Goal: Information Seeking & Learning: Learn about a topic

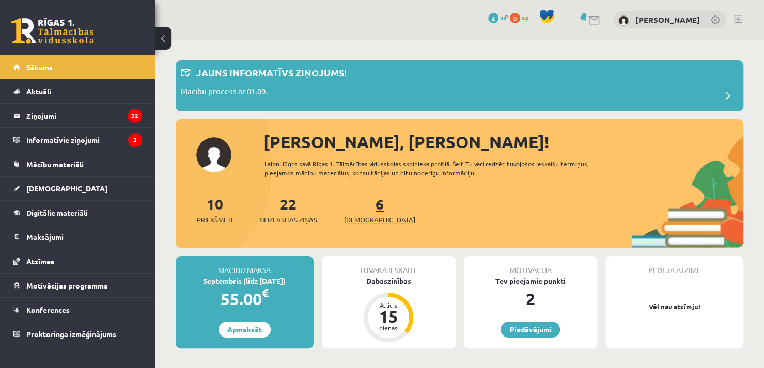
click at [361, 200] on link "6 Ieskaites" at bounding box center [379, 210] width 71 height 30
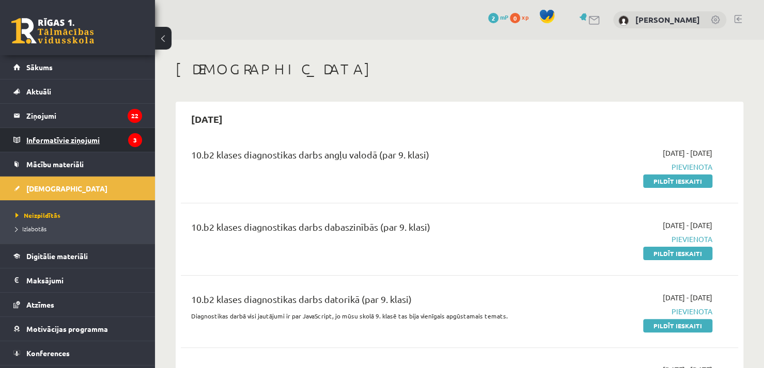
click at [64, 139] on legend "Informatīvie ziņojumi 3" at bounding box center [84, 140] width 116 height 24
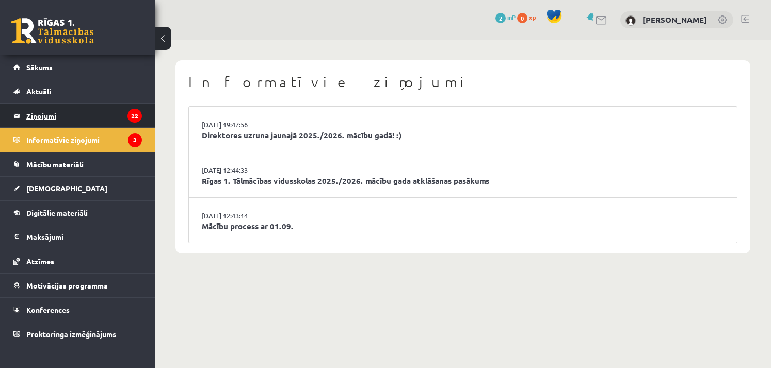
click at [107, 110] on legend "Ziņojumi 22" at bounding box center [84, 116] width 116 height 24
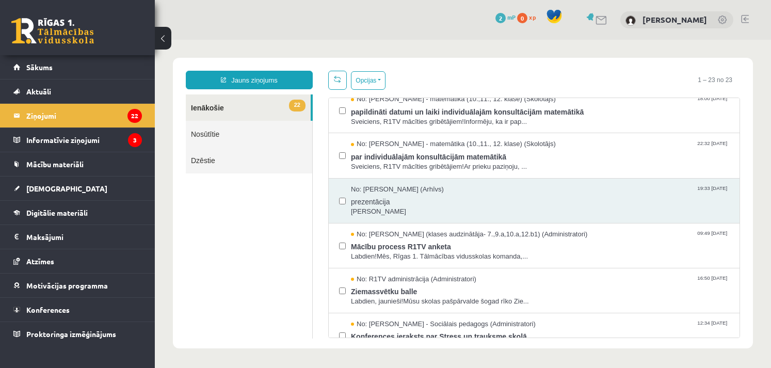
scroll to position [101, 0]
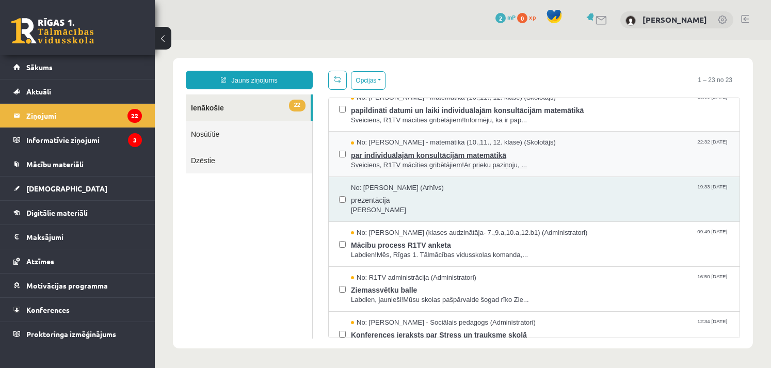
click at [585, 152] on span "par individuālajām konsultācijām matemātikā" at bounding box center [540, 154] width 378 height 13
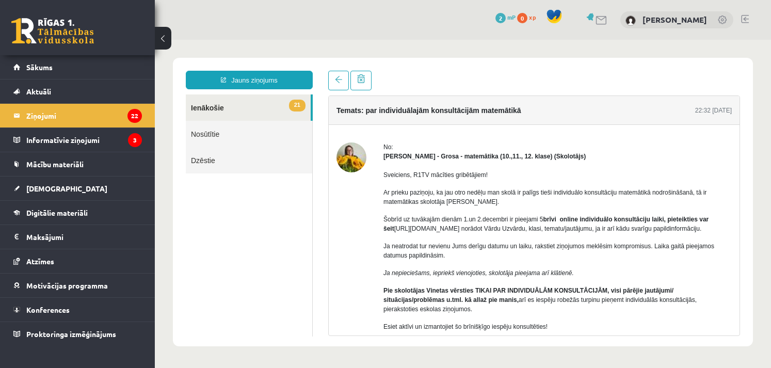
scroll to position [0, 0]
click at [336, 74] on link at bounding box center [338, 81] width 21 height 20
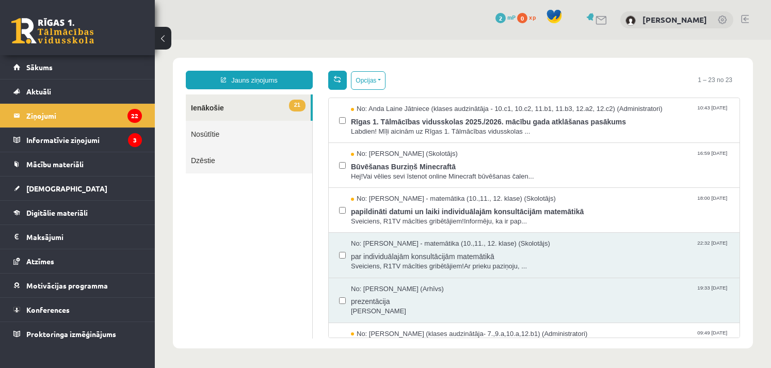
click at [339, 77] on span at bounding box center [337, 78] width 7 height 7
click at [506, 18] on span "2" at bounding box center [501, 18] width 10 height 10
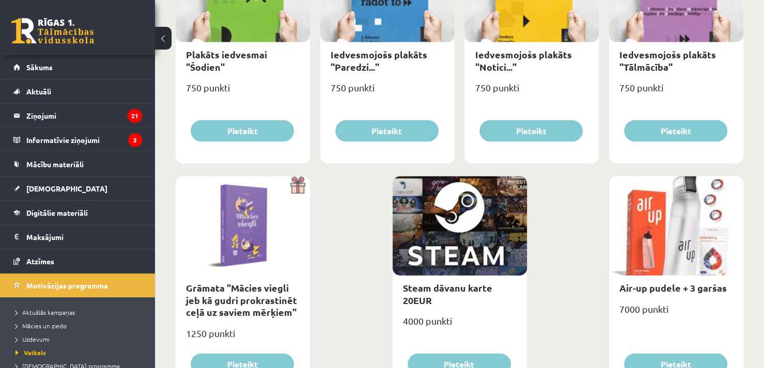
scroll to position [1218, 0]
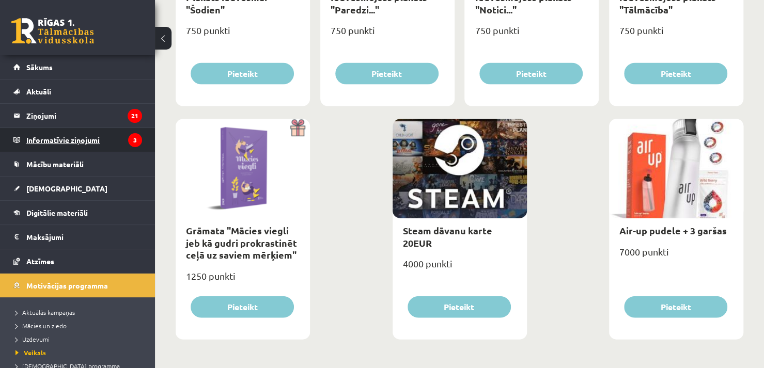
click at [114, 132] on legend "Informatīvie ziņojumi 3" at bounding box center [84, 140] width 116 height 24
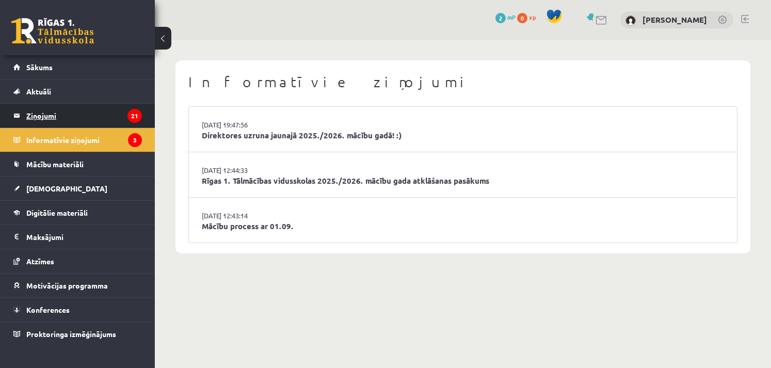
click at [97, 113] on legend "Ziņojumi 21" at bounding box center [84, 116] width 116 height 24
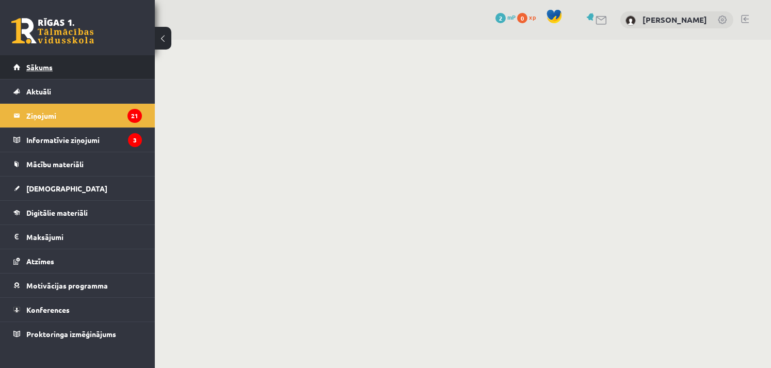
click at [71, 67] on link "Sākums" at bounding box center [77, 67] width 129 height 24
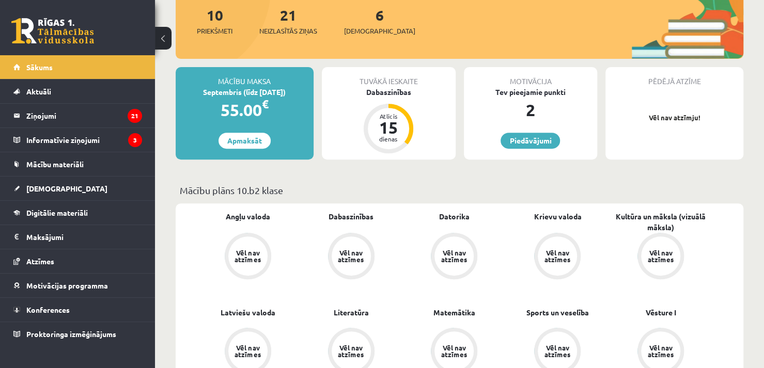
scroll to position [206, 0]
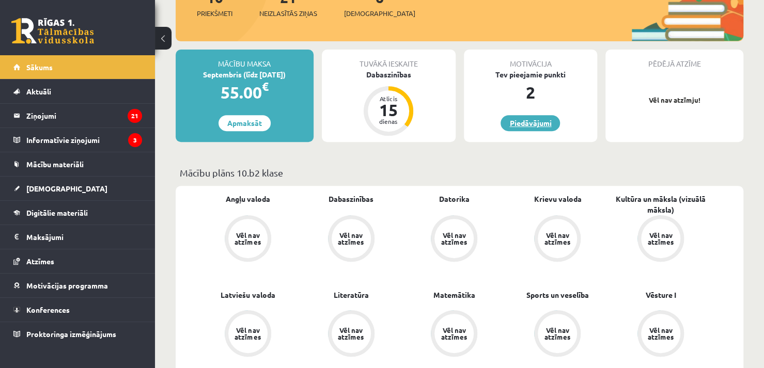
click at [549, 121] on link "Piedāvājumi" at bounding box center [529, 123] width 59 height 16
click at [102, 141] on legend "Informatīvie ziņojumi 3" at bounding box center [84, 140] width 116 height 24
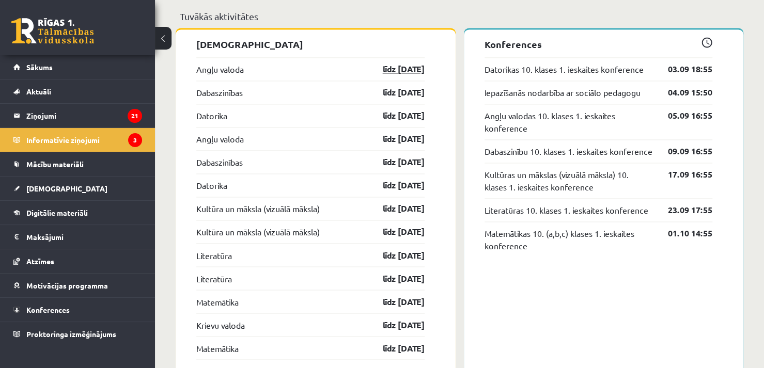
scroll to position [888, 0]
click at [575, 66] on link "Datorikas 10. klases 1. ieskaites konference" at bounding box center [563, 68] width 159 height 12
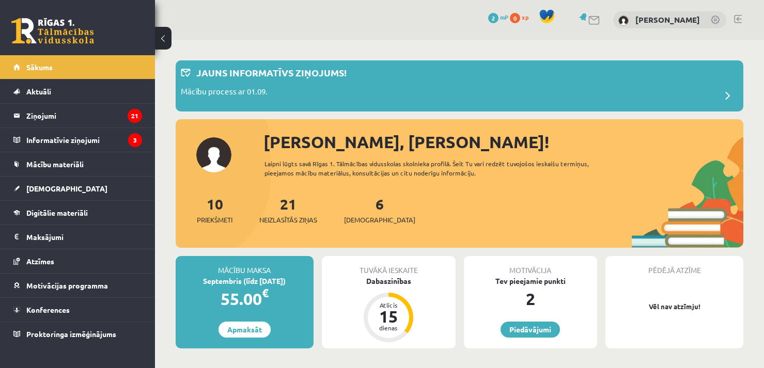
scroll to position [1136, 0]
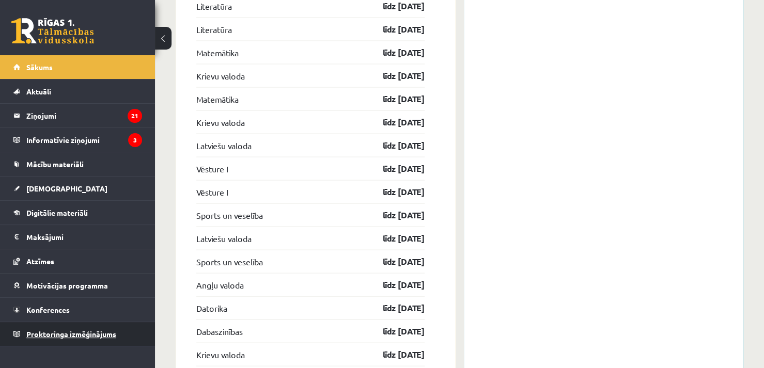
click at [95, 323] on ul "Sākums Aktuāli Kā mācīties eSKOLĀ Kontakti Normatīvie akti Online konsultācijas…" at bounding box center [77, 200] width 155 height 291
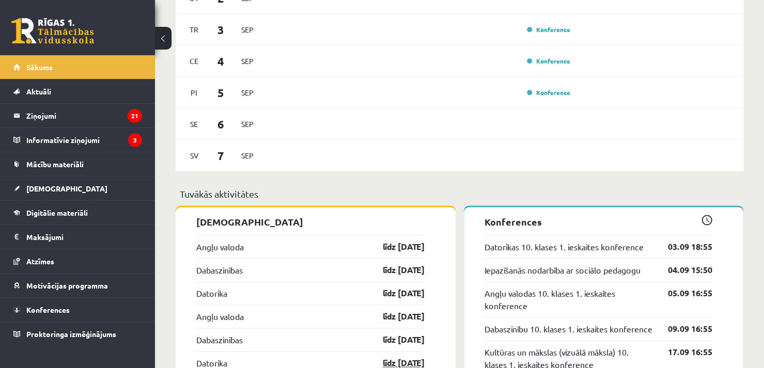
scroll to position [718, 0]
